Goal: Find specific page/section: Find specific page/section

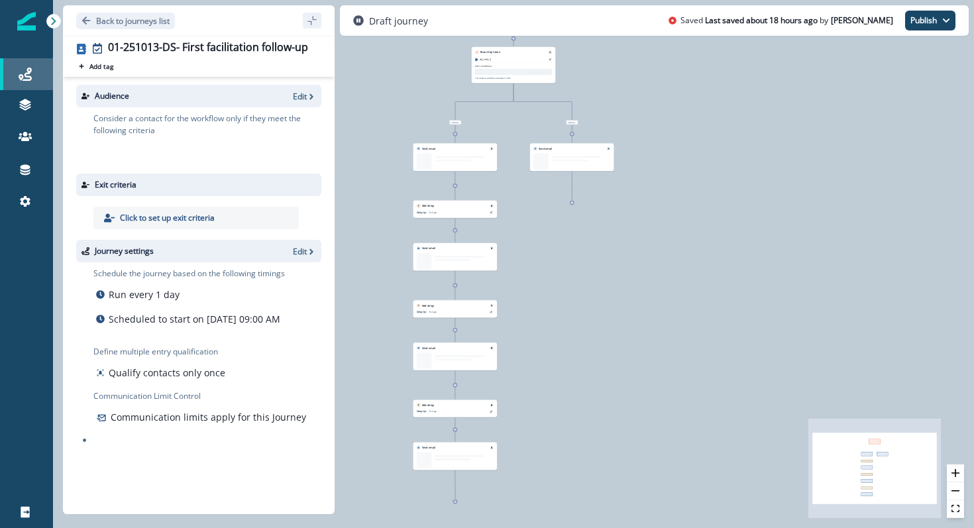
click at [16, 78] on div "Journeys" at bounding box center [26, 74] width 42 height 16
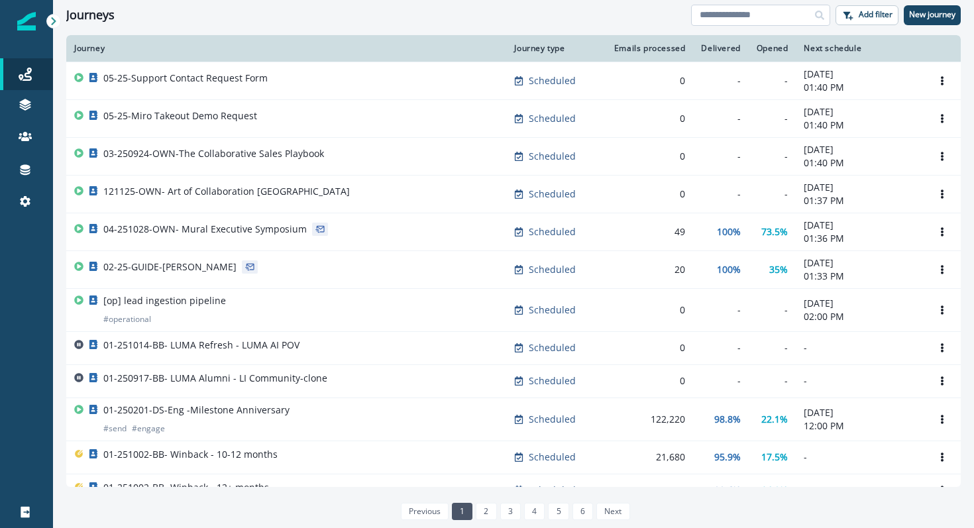
click at [719, 23] on input at bounding box center [760, 15] width 139 height 21
type input "*******"
